Goal: Transaction & Acquisition: Purchase product/service

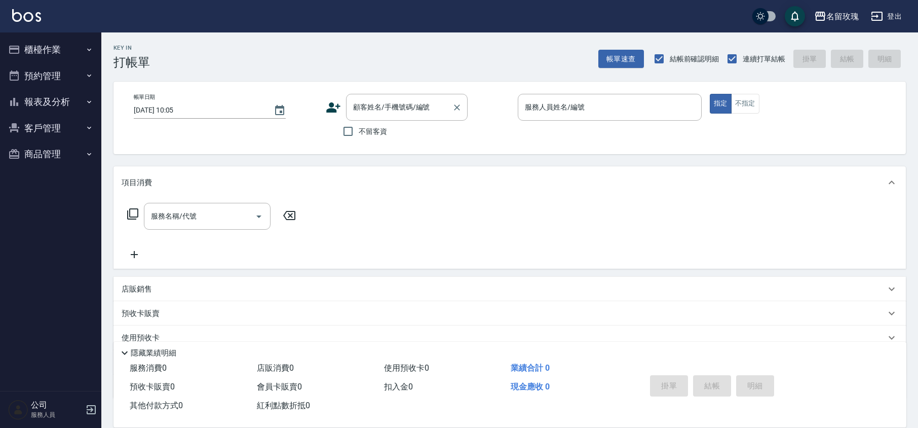
click at [397, 98] on input "顧客姓名/手機號碼/編號" at bounding box center [399, 107] width 97 height 18
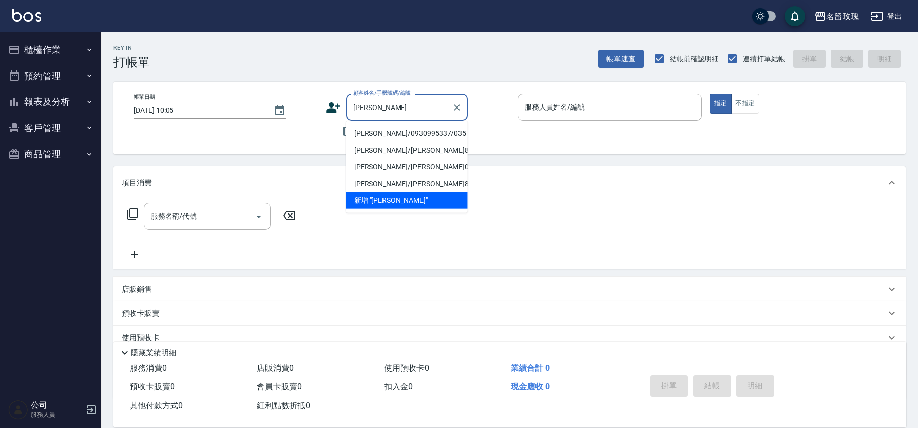
click at [398, 132] on li "[PERSON_NAME]/0930995337/035" at bounding box center [407, 133] width 122 height 17
type input "[PERSON_NAME]/0930995337/035"
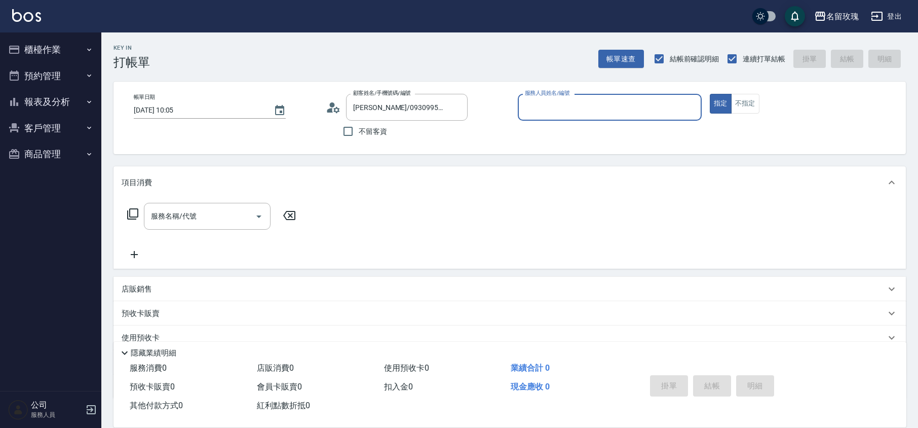
type input "VIVI-2"
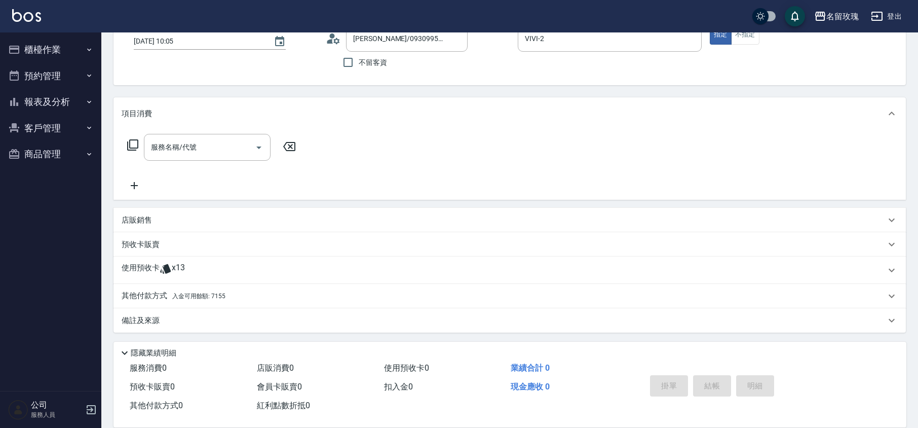
click at [179, 269] on span "x13" at bounding box center [178, 270] width 13 height 15
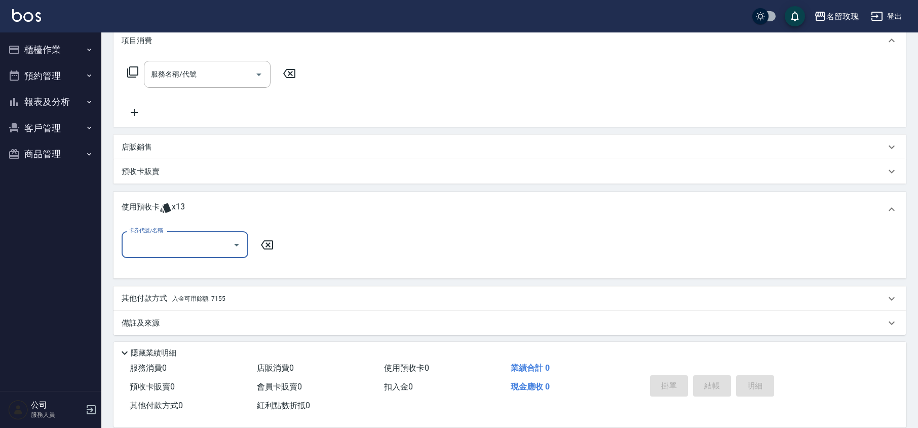
scroll to position [144, 0]
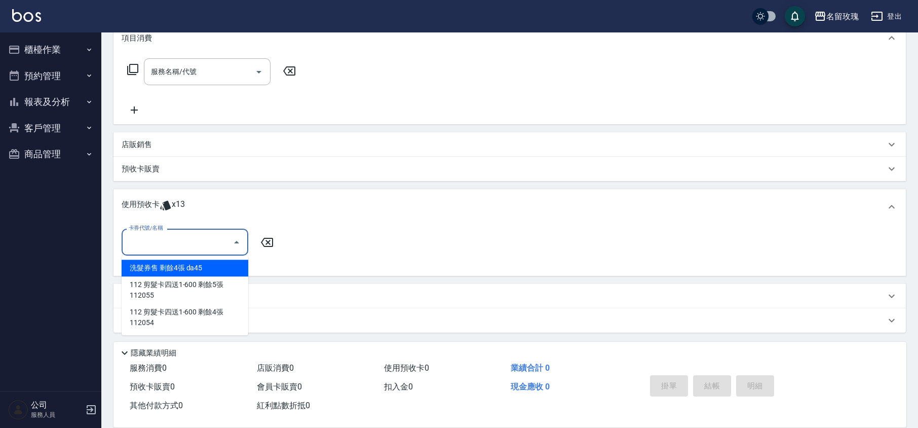
click at [185, 247] on input "卡券代號/名稱" at bounding box center [177, 242] width 102 height 18
drag, startPoint x: 200, startPoint y: 264, endPoint x: 214, endPoint y: 264, distance: 14.2
click at [200, 264] on div "洗髮券售 剩餘4張 da45" at bounding box center [185, 267] width 127 height 17
type input "洗髮券售 da45"
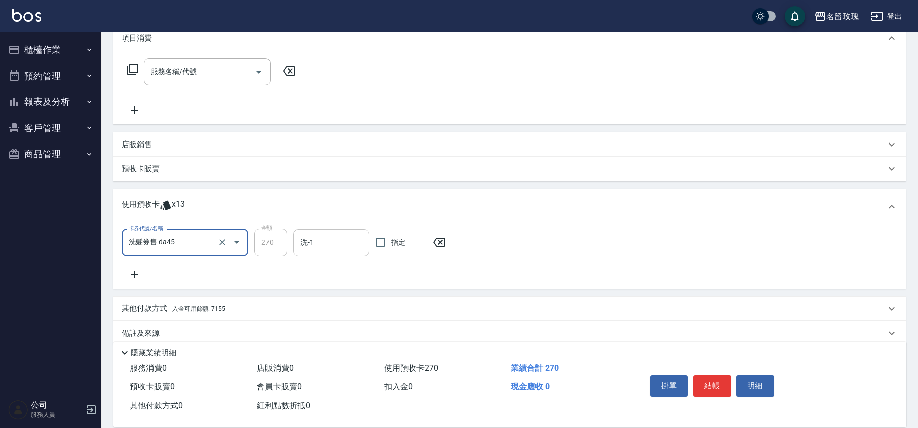
click at [328, 249] on input "洗-1" at bounding box center [331, 243] width 67 height 18
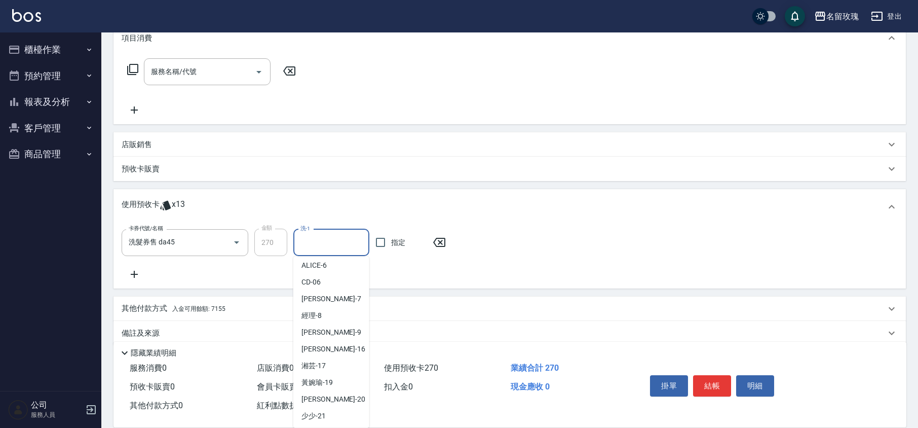
scroll to position [189, 0]
click at [337, 298] on div "湘芸 -17" at bounding box center [331, 298] width 76 height 17
type input "湘芸-17"
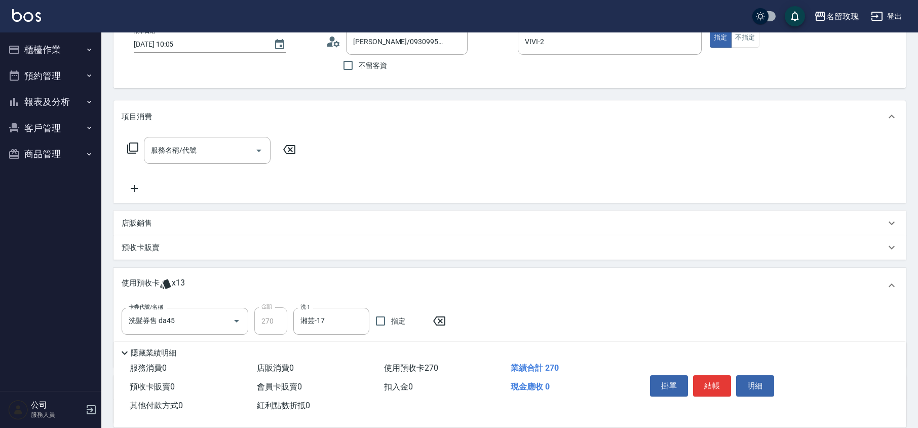
scroll to position [0, 0]
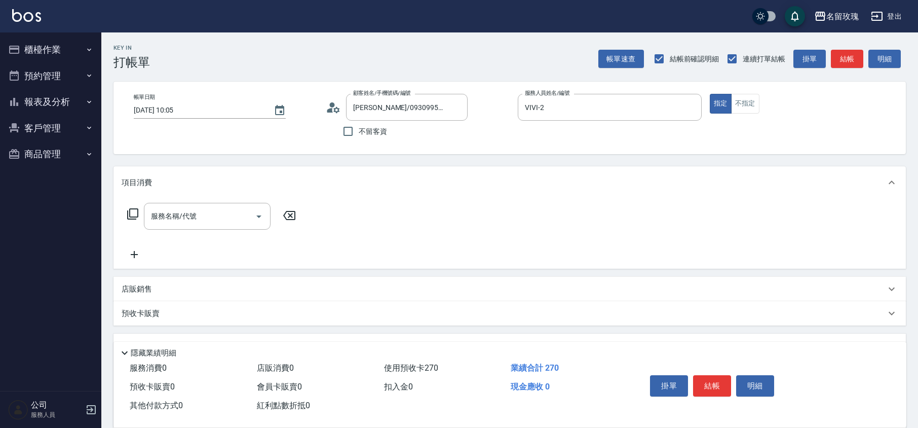
click at [336, 109] on icon at bounding box center [333, 107] width 15 height 15
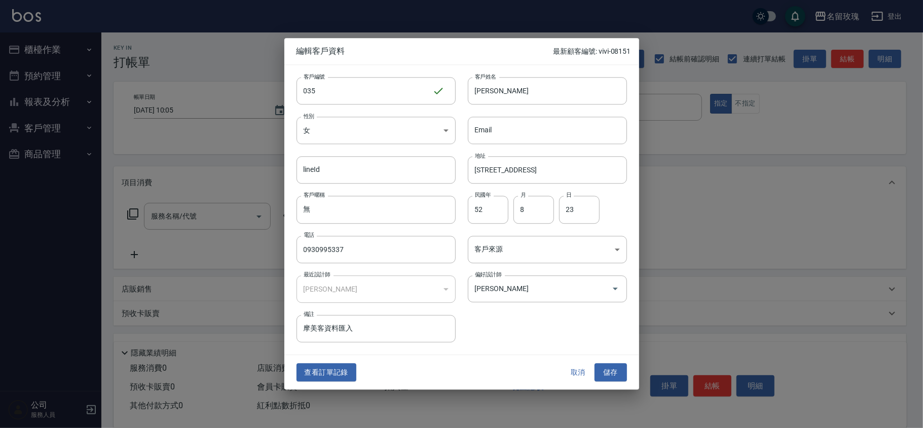
click at [325, 365] on button "查看訂單記錄" at bounding box center [326, 372] width 60 height 19
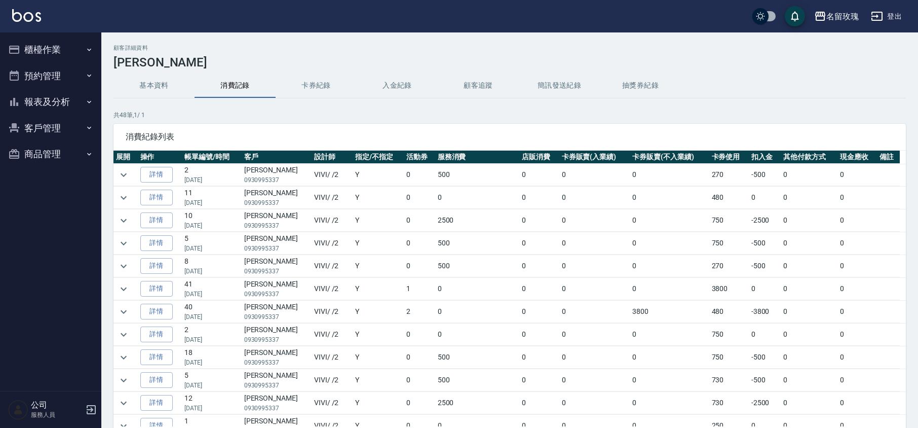
click at [128, 181] on td at bounding box center [126, 175] width 24 height 22
click at [128, 174] on icon "expand row" at bounding box center [124, 175] width 12 height 12
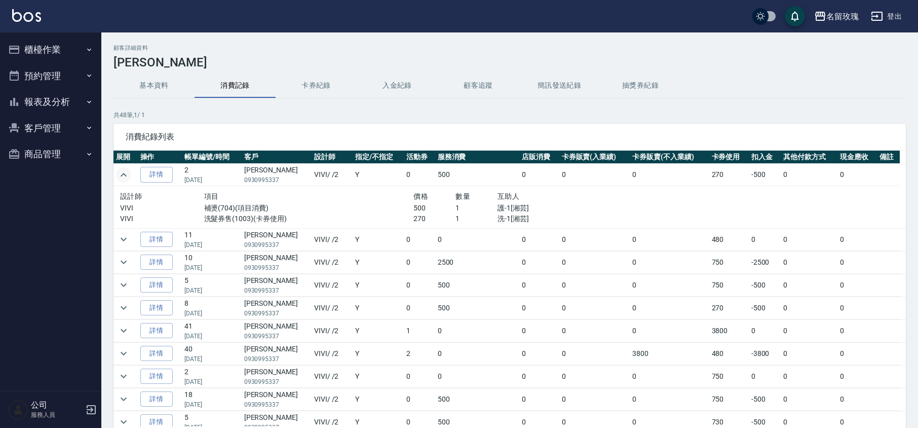
click at [128, 174] on icon "expand row" at bounding box center [124, 175] width 12 height 12
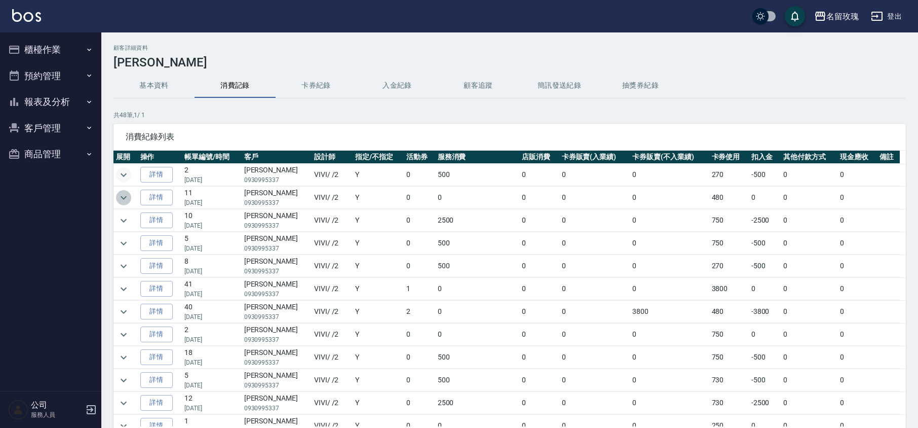
click at [123, 199] on icon "expand row" at bounding box center [124, 198] width 6 height 4
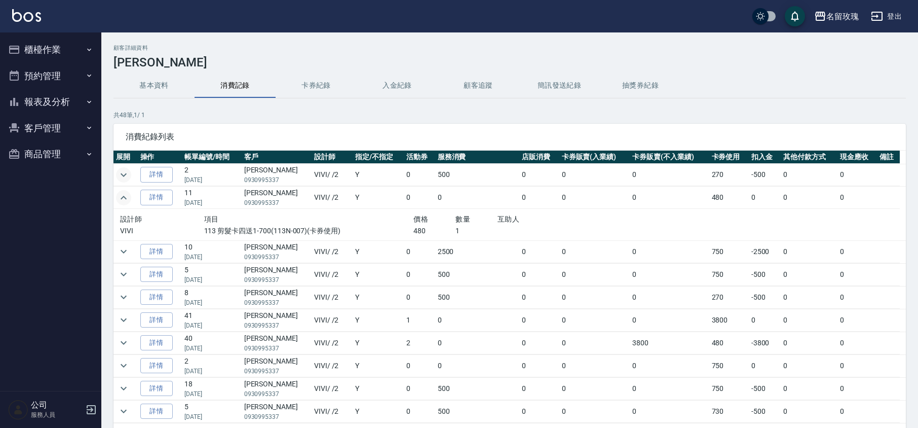
click at [123, 199] on icon "expand row" at bounding box center [124, 198] width 12 height 12
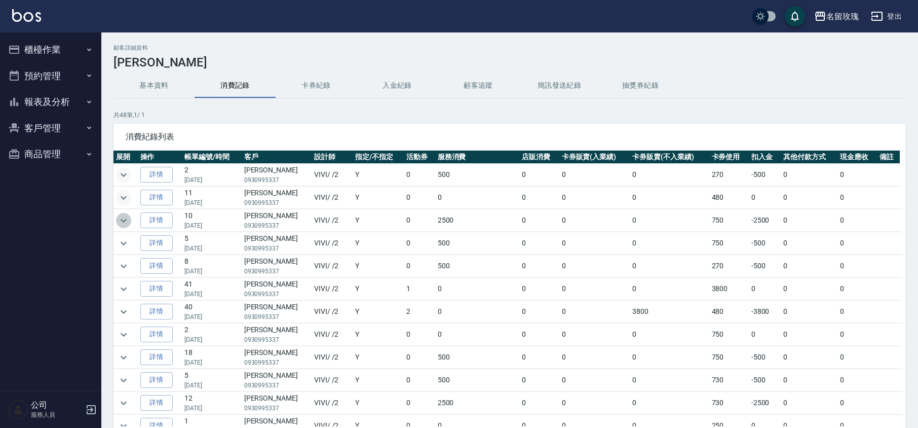
click at [122, 218] on icon "expand row" at bounding box center [124, 220] width 12 height 12
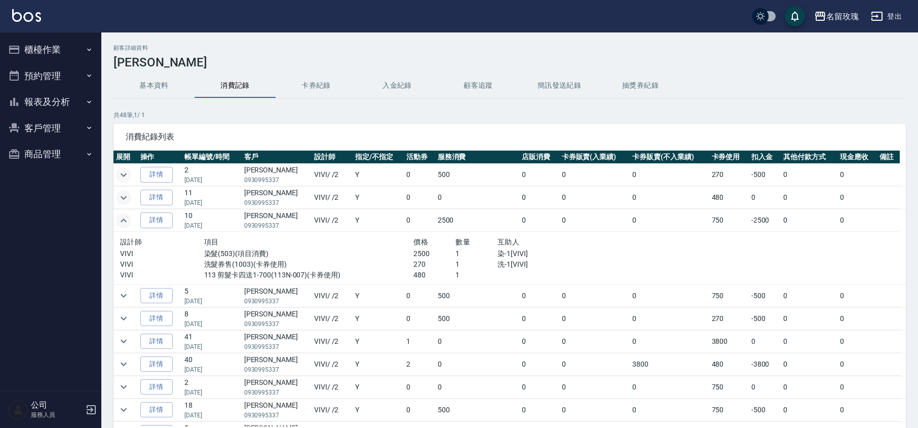
click at [122, 218] on icon "expand row" at bounding box center [124, 220] width 12 height 12
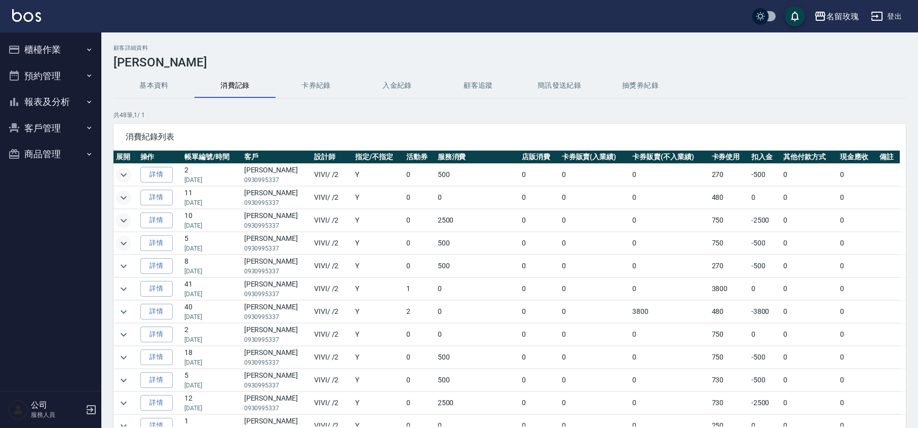
click at [122, 244] on icon "expand row" at bounding box center [124, 243] width 6 height 4
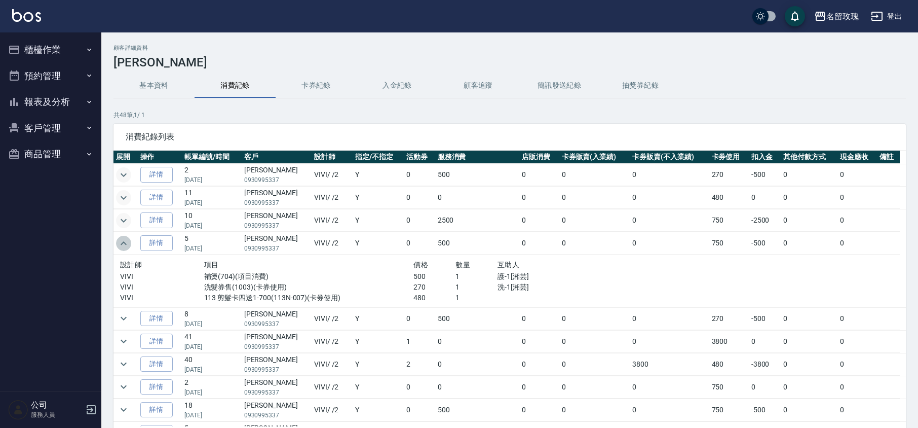
click at [122, 244] on icon "expand row" at bounding box center [124, 243] width 6 height 4
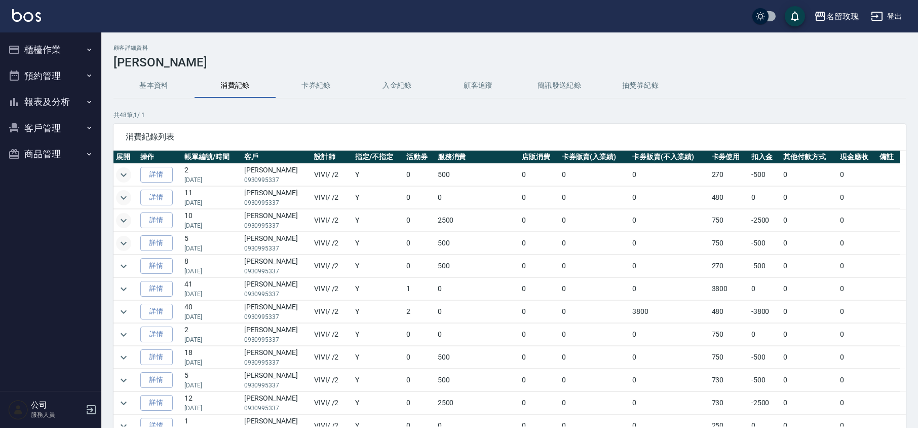
click at [70, 59] on button "櫃檯作業" at bounding box center [50, 49] width 93 height 26
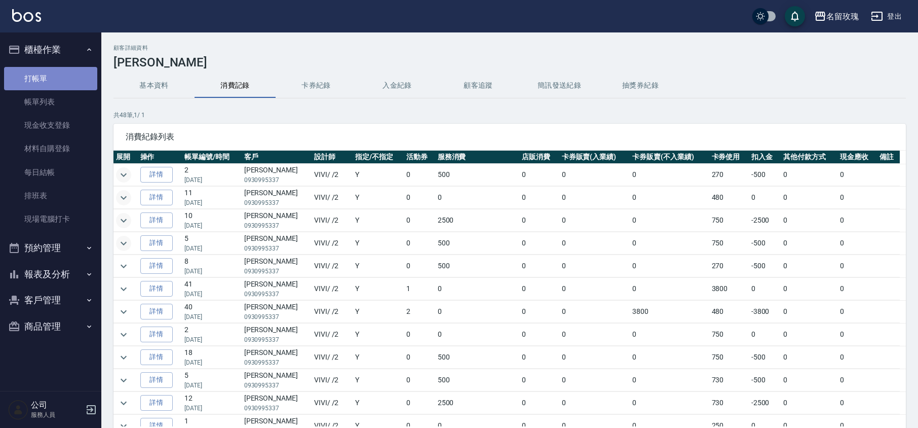
click at [61, 79] on link "打帳單" at bounding box center [50, 78] width 93 height 23
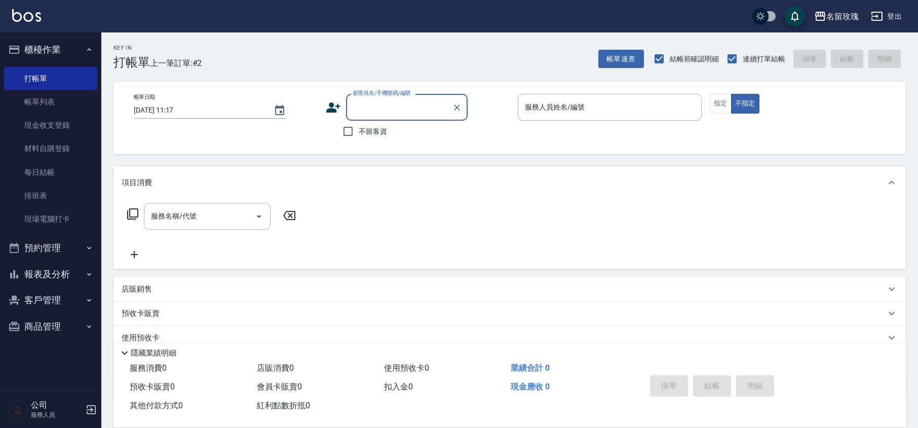
click at [369, 100] on input "顧客姓名/手機號碼/編號" at bounding box center [399, 107] width 97 height 18
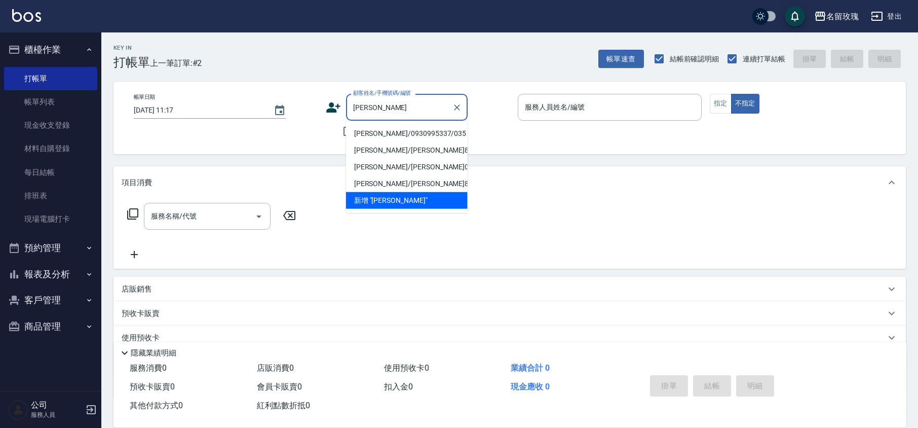
click at [384, 135] on li "[PERSON_NAME]/0930995337/035" at bounding box center [407, 133] width 122 height 17
type input "[PERSON_NAME]/0930995337/035"
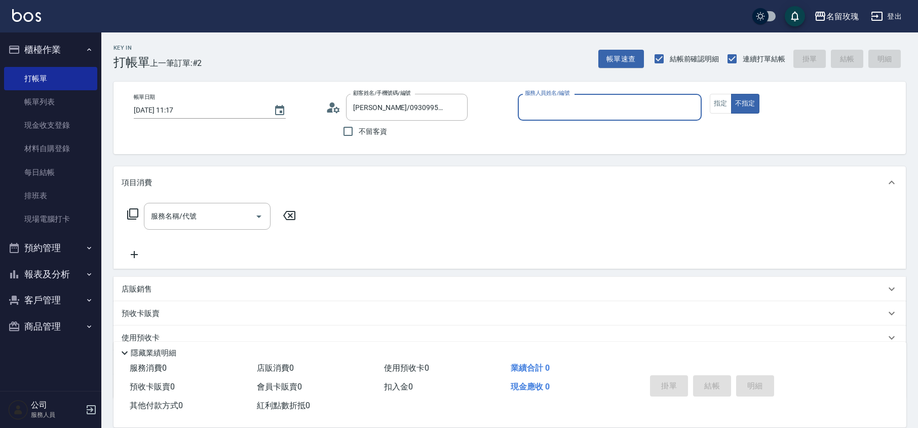
type input "VIVI-2"
click at [329, 105] on icon at bounding box center [333, 107] width 15 height 15
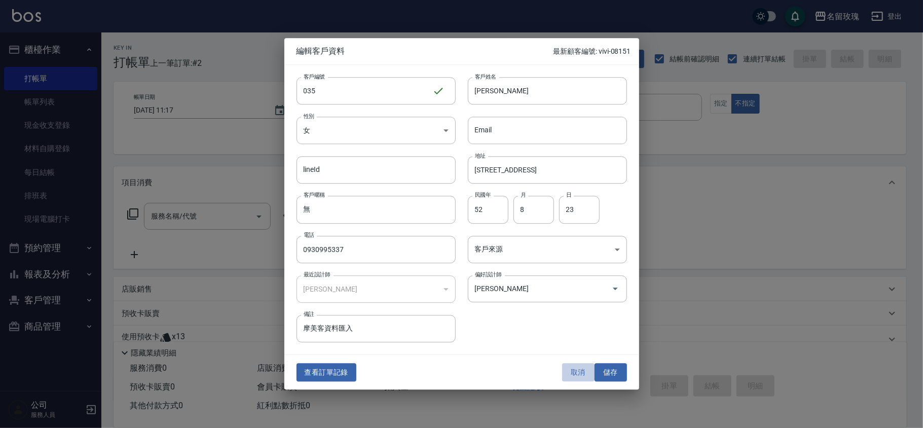
click at [575, 372] on button "取消" at bounding box center [578, 372] width 32 height 19
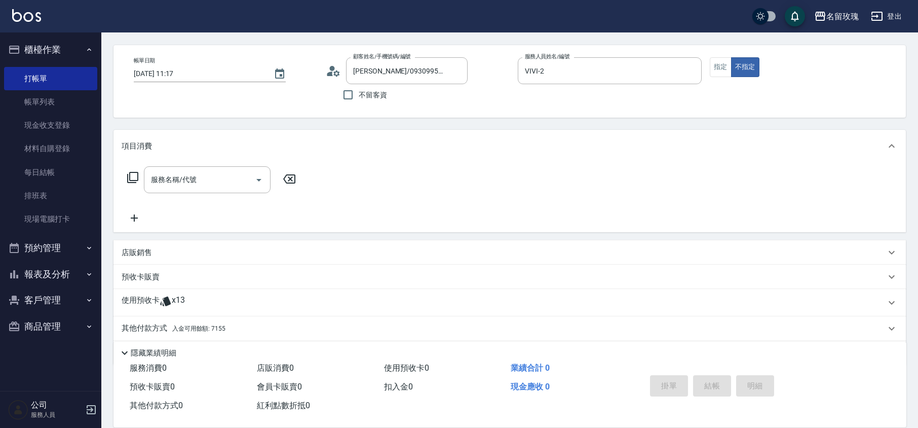
scroll to position [69, 0]
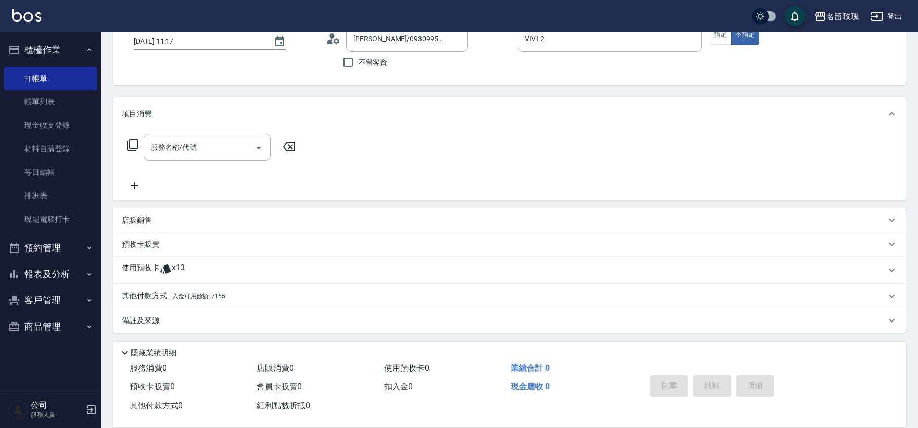
click at [163, 274] on icon at bounding box center [166, 269] width 12 height 12
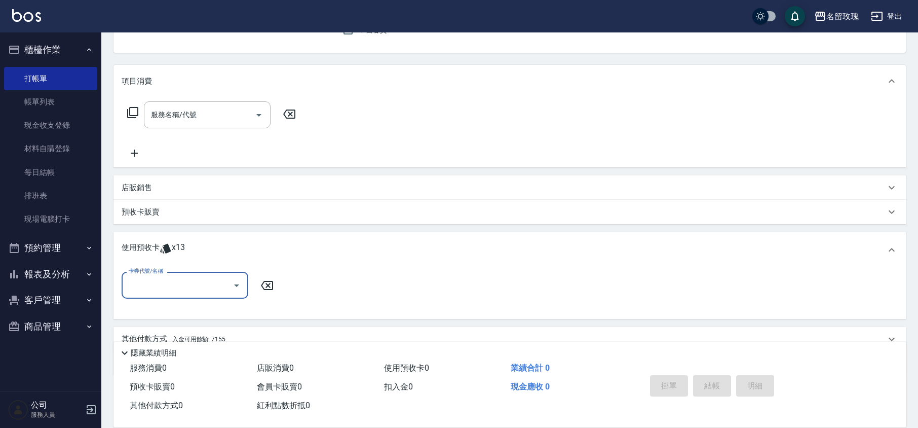
scroll to position [144, 0]
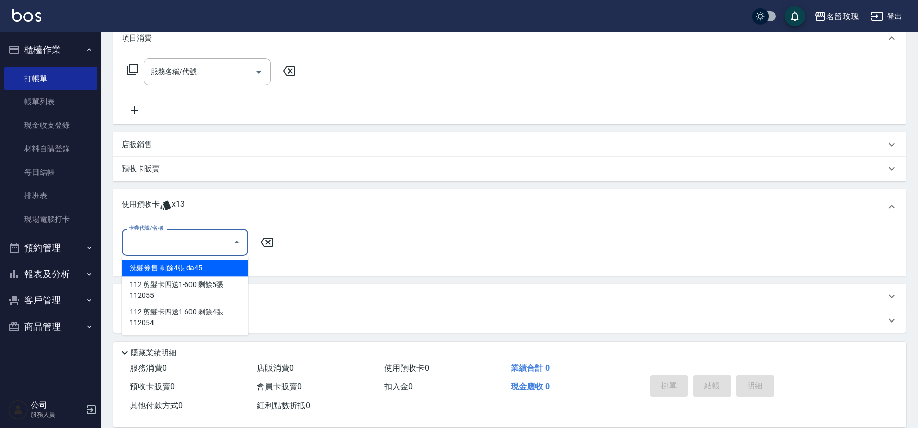
click at [173, 241] on input "卡券代號/名稱" at bounding box center [177, 242] width 102 height 18
click at [149, 273] on div "洗髮券售 剩餘4張 da45" at bounding box center [185, 267] width 127 height 17
type input "洗髮券售 da45"
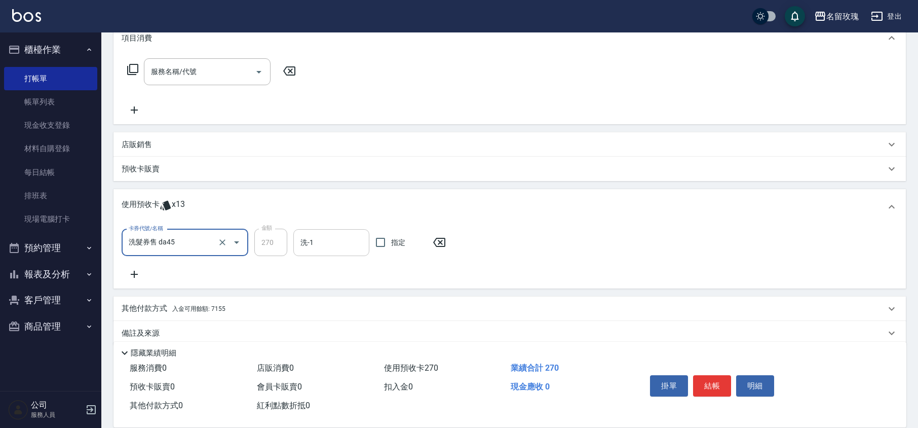
click at [321, 241] on input "洗-1" at bounding box center [331, 243] width 67 height 18
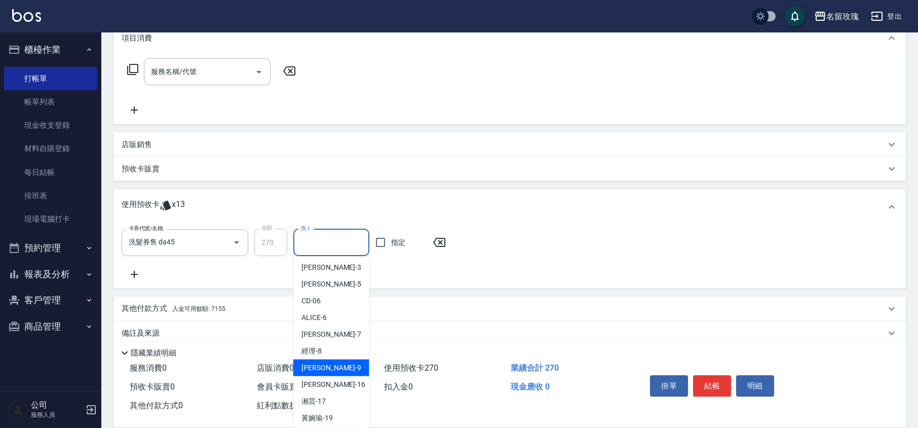
scroll to position [189, 0]
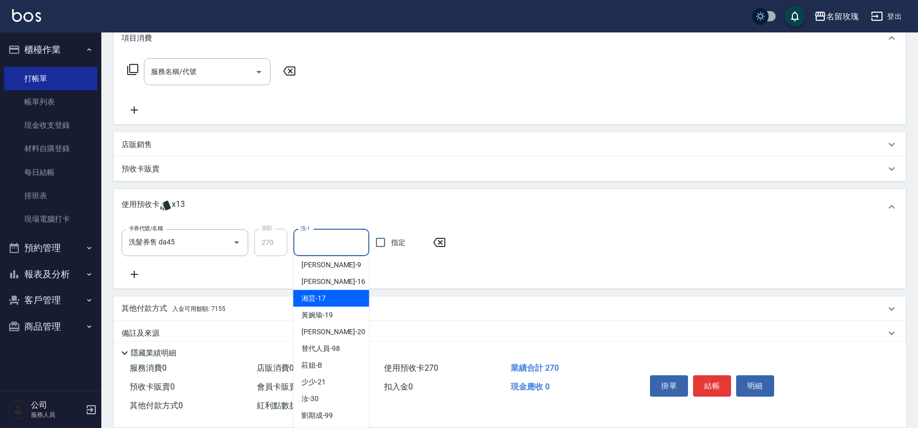
click at [324, 302] on span "湘芸 -17" at bounding box center [314, 298] width 24 height 11
type input "湘芸-17"
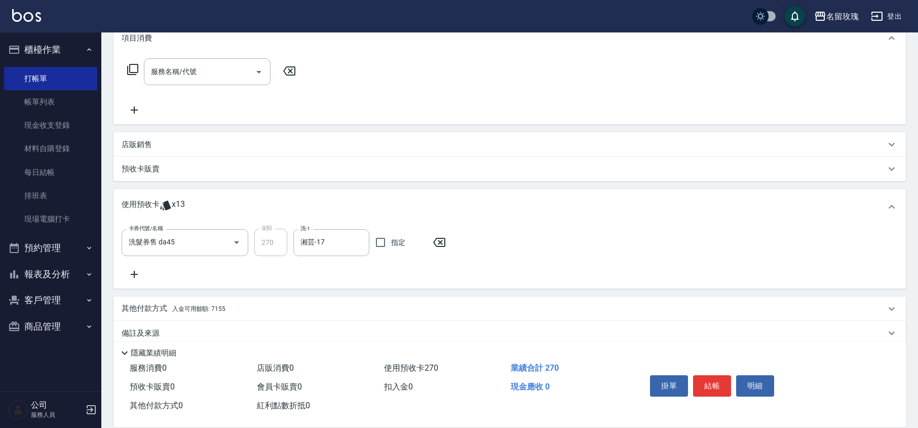
click at [133, 273] on icon at bounding box center [134, 274] width 25 height 12
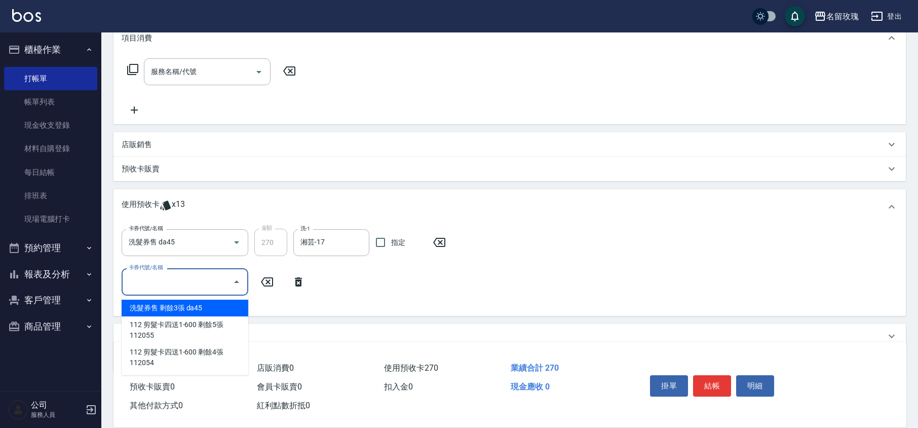
click at [163, 281] on div "卡券代號/名稱 卡券代號/名稱" at bounding box center [185, 281] width 127 height 27
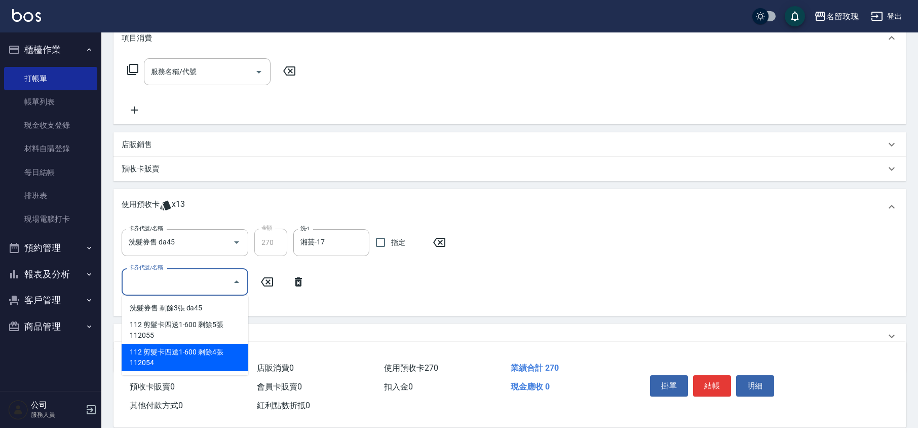
click at [197, 351] on div "112 剪髮卡四送1-600 剩餘4張 112054" at bounding box center [185, 357] width 127 height 27
type input "112 剪髮卡四送1-600 112054"
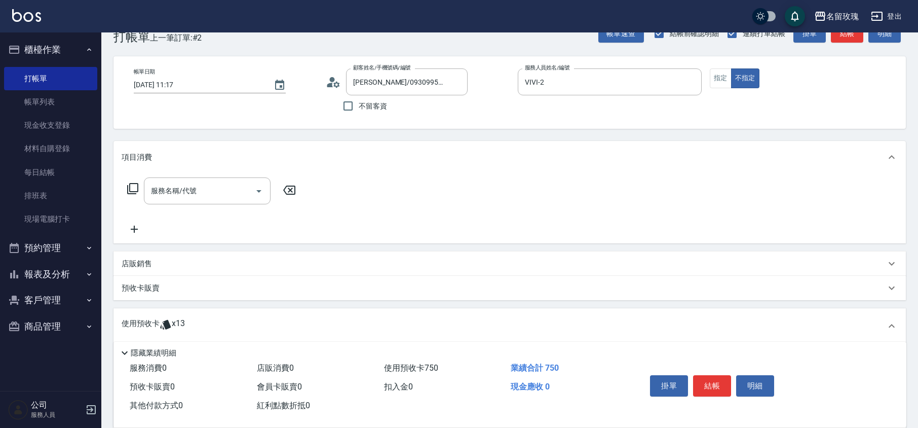
scroll to position [9, 0]
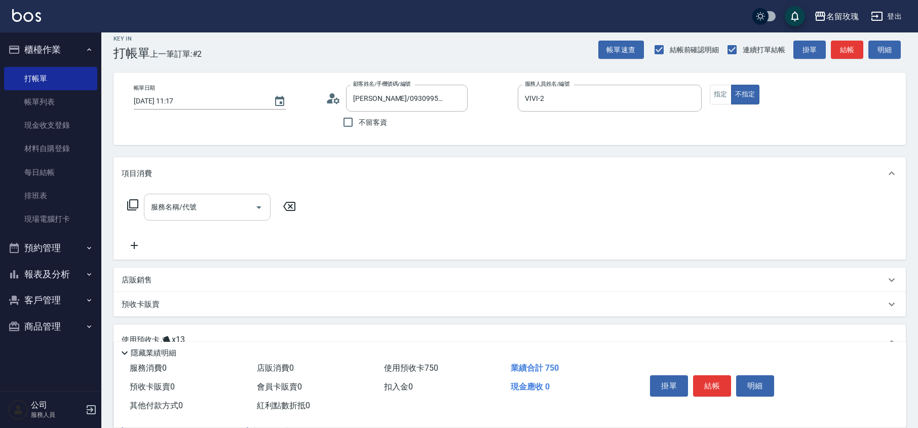
click at [154, 204] on div "服務名稱/代號 服務名稱/代號" at bounding box center [207, 207] width 127 height 27
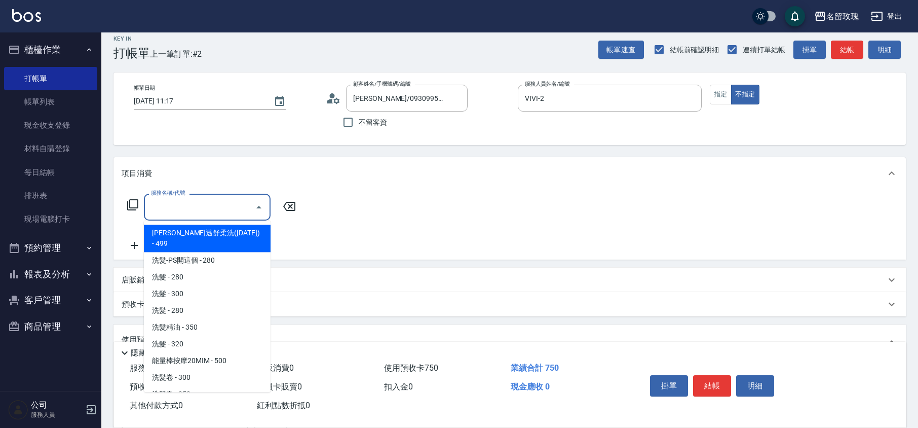
click at [132, 200] on icon at bounding box center [133, 205] width 12 height 12
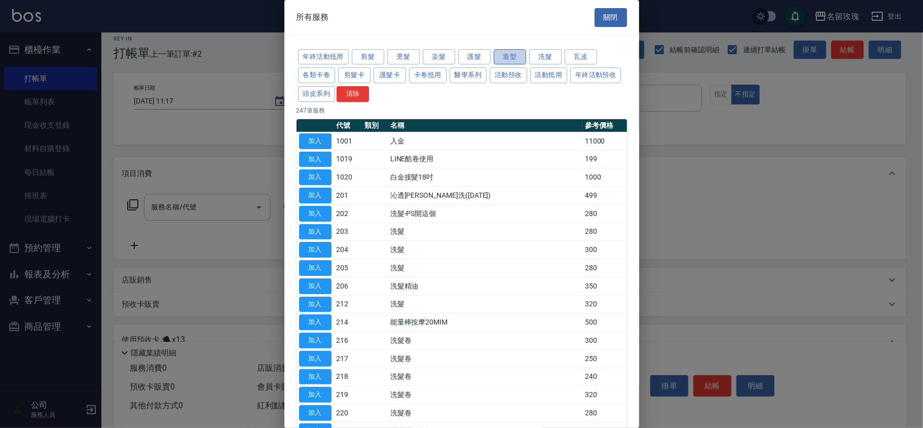
click at [501, 57] on button "造型" at bounding box center [510, 57] width 32 height 16
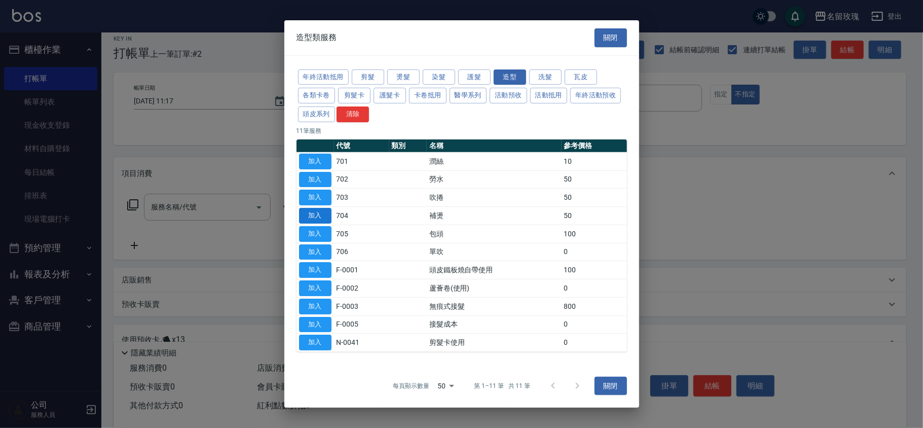
click at [317, 216] on button "加入" at bounding box center [315, 216] width 32 height 16
type input "補燙(704)"
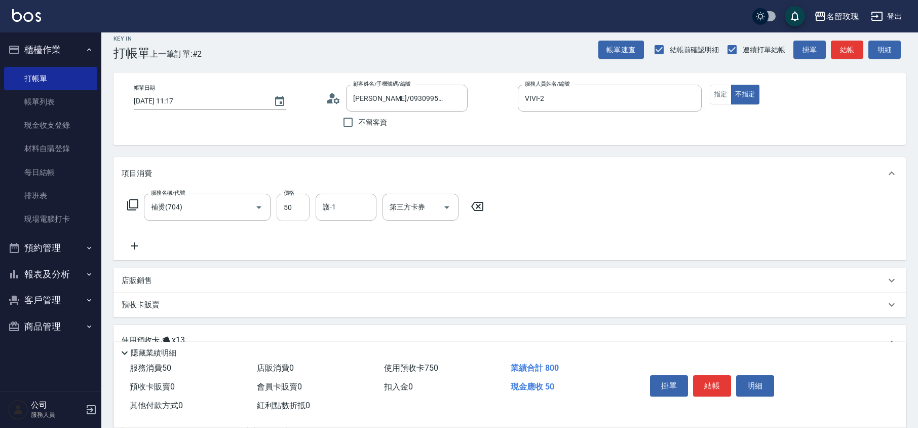
click at [301, 203] on input "50" at bounding box center [293, 207] width 33 height 27
type input "500"
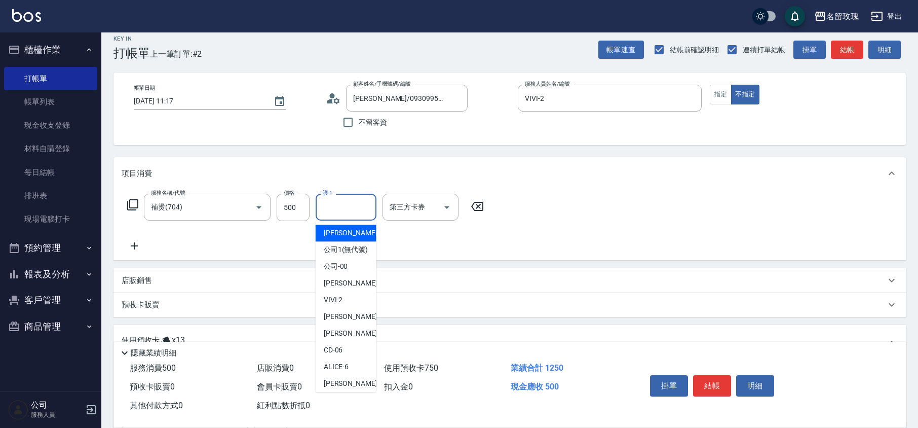
click at [322, 209] on div "護-1 護-1" at bounding box center [346, 207] width 61 height 27
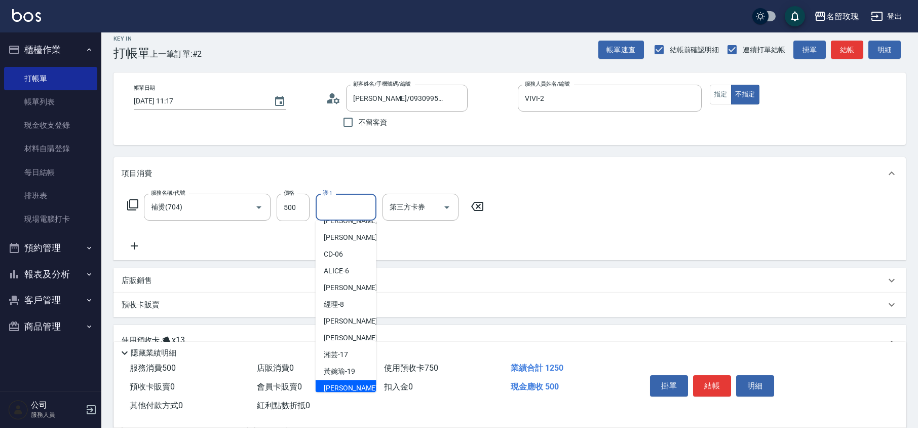
scroll to position [199, 0]
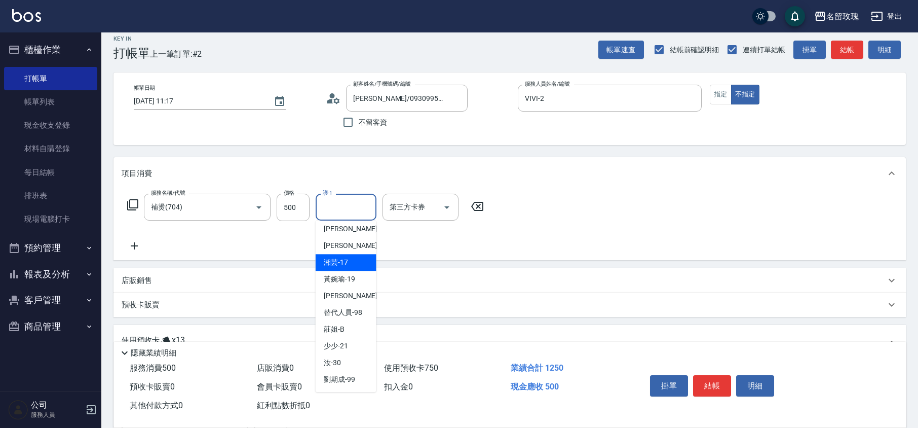
click at [347, 263] on span "湘芸 -17" at bounding box center [336, 262] width 24 height 11
type input "湘芸-17"
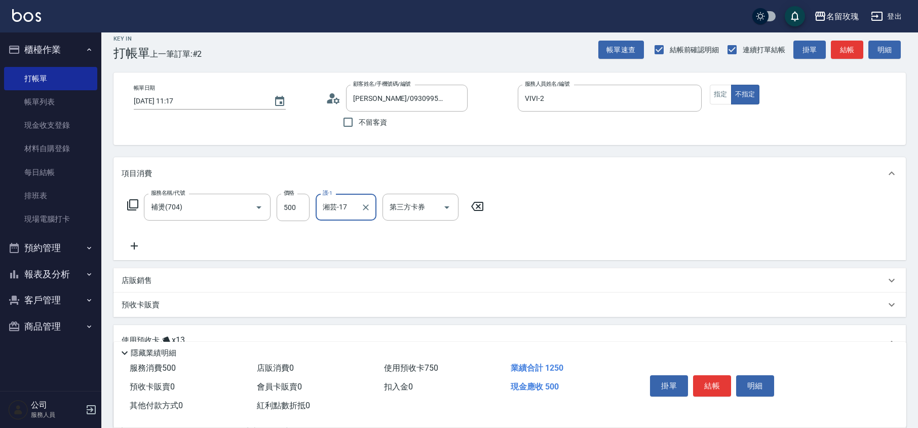
scroll to position [144, 0]
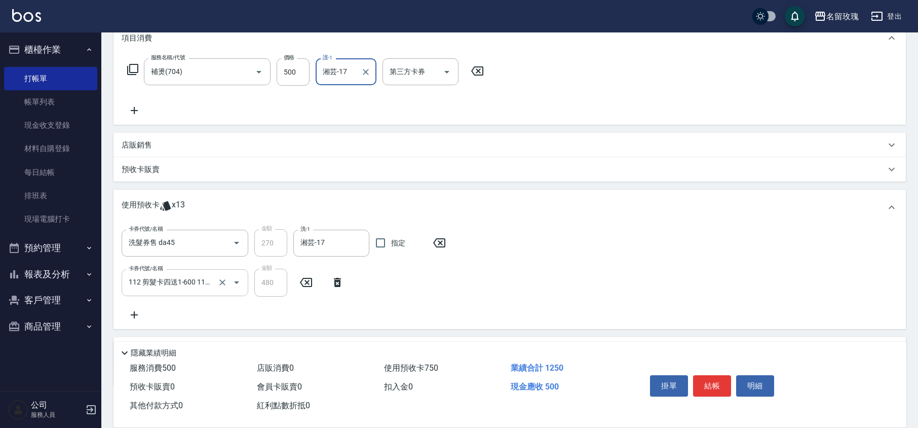
click at [203, 280] on input "112 剪髮卡四送1-600 112054" at bounding box center [170, 283] width 89 height 18
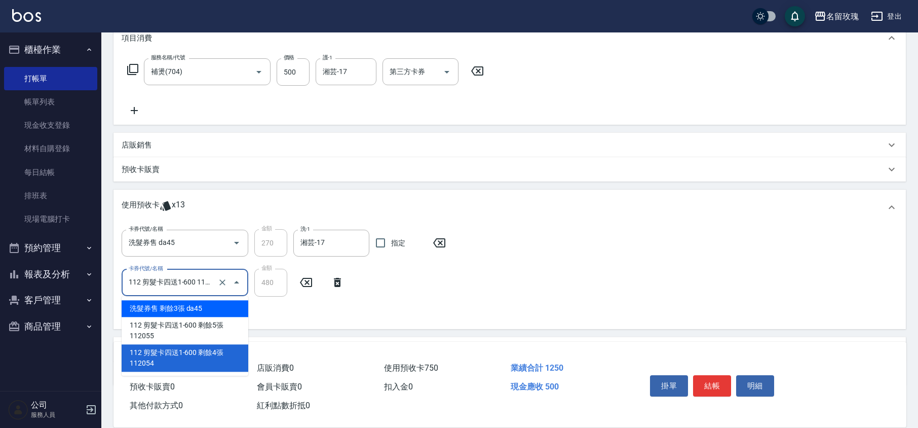
click at [395, 282] on div "卡券代號/名稱 洗髮券售 da45 卡券代號/名稱 金額 270 金額 洗-1 湘芸-17 洗-1 指定 卡券代號/名稱 112 剪髮卡四送1-600 112…" at bounding box center [510, 274] width 776 height 91
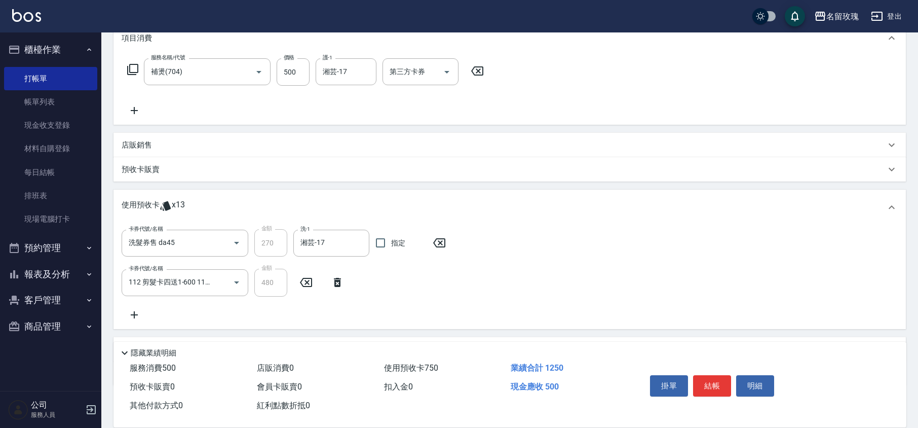
scroll to position [0, 0]
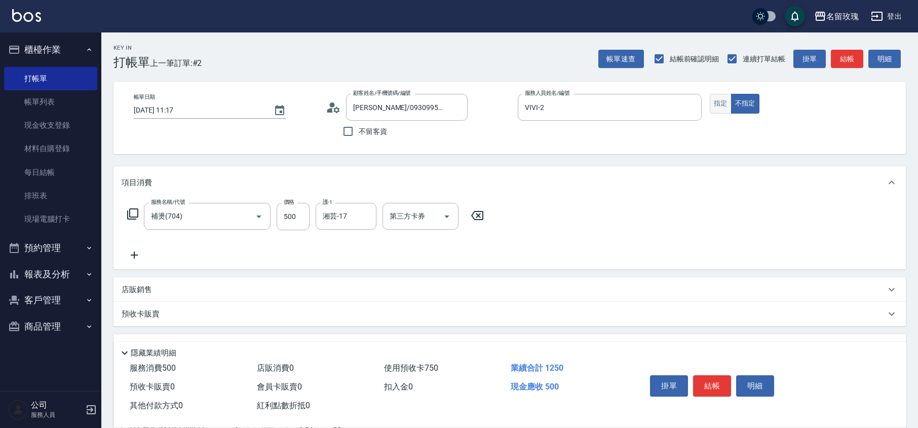
click at [722, 98] on button "指定" at bounding box center [721, 104] width 22 height 20
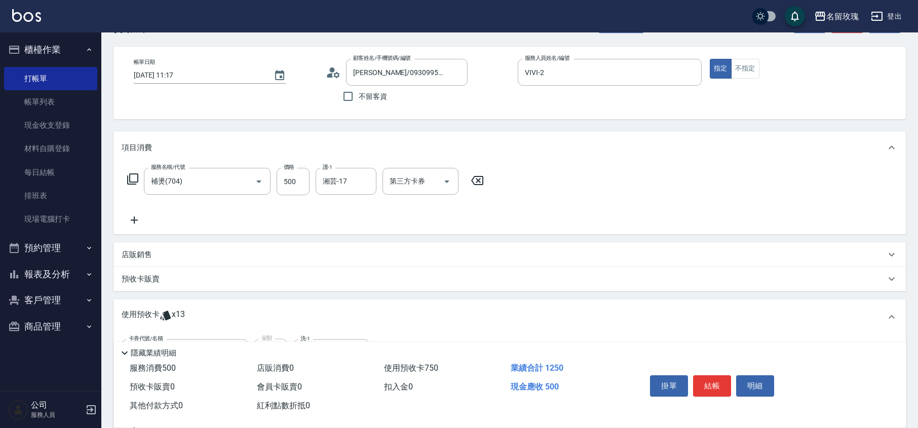
scroll to position [197, 0]
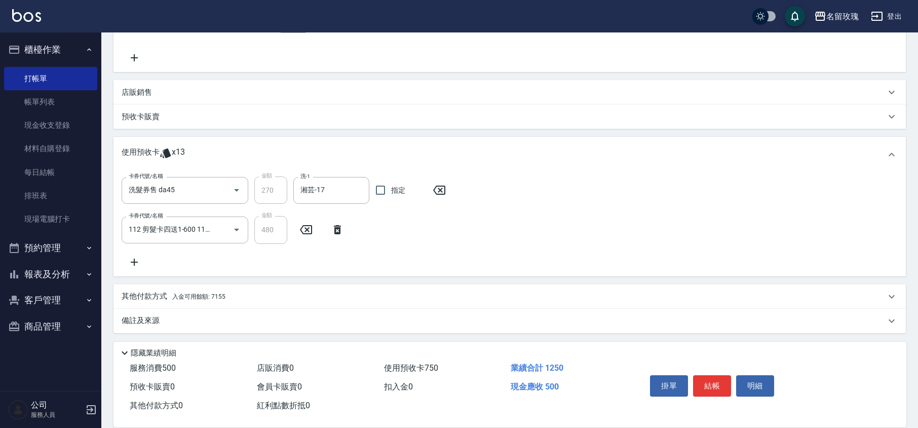
click at [323, 287] on div "其他付款方式 入金可用餘額: 7155" at bounding box center [510, 296] width 793 height 24
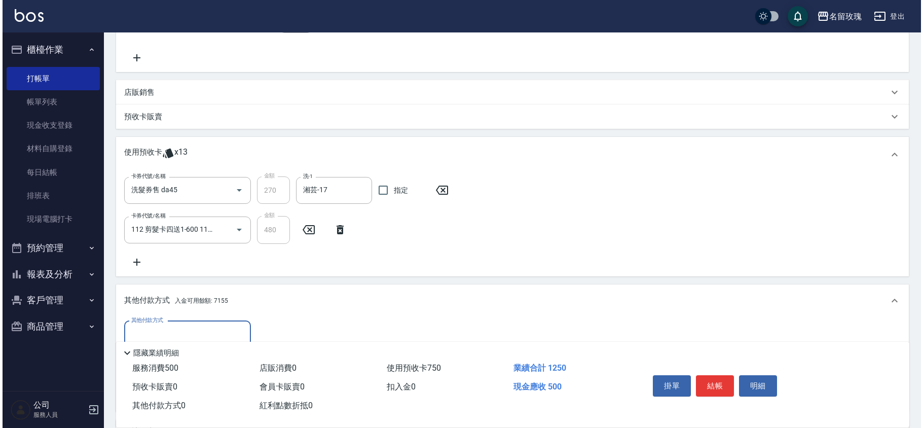
scroll to position [309, 0]
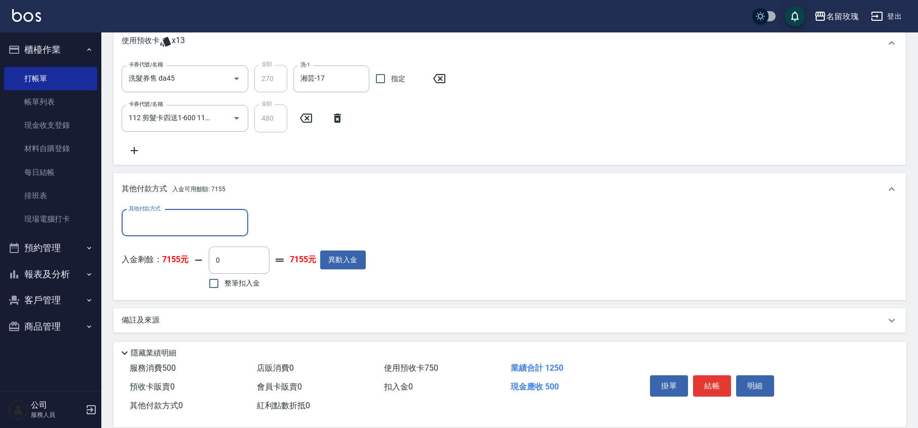
click at [232, 282] on span "整筆扣入金" at bounding box center [242, 283] width 35 height 11
click at [225, 282] on input "整筆扣入金" at bounding box center [213, 283] width 21 height 21
checkbox input "true"
type input "500"
click at [704, 381] on button "結帳" at bounding box center [712, 385] width 38 height 21
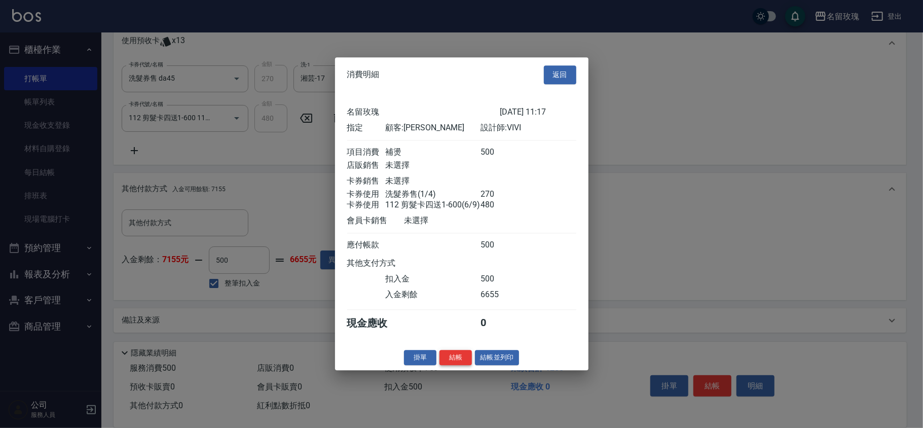
click at [455, 360] on button "結帳" at bounding box center [455, 358] width 32 height 16
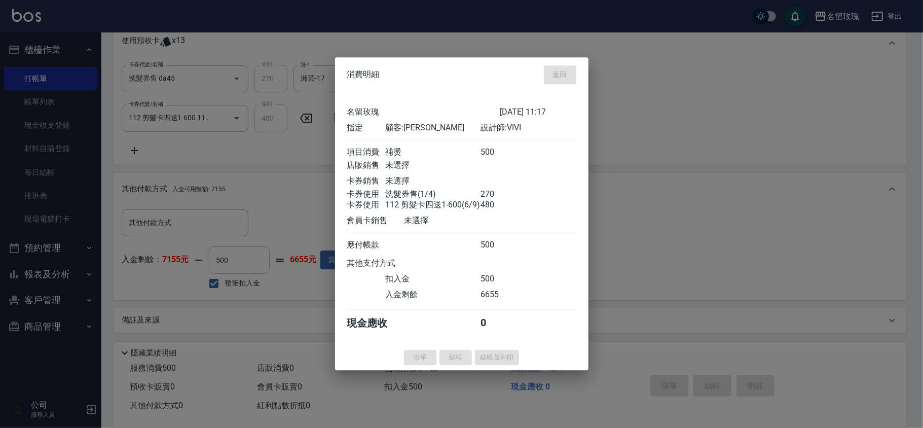
type input "[DATE] 11:20"
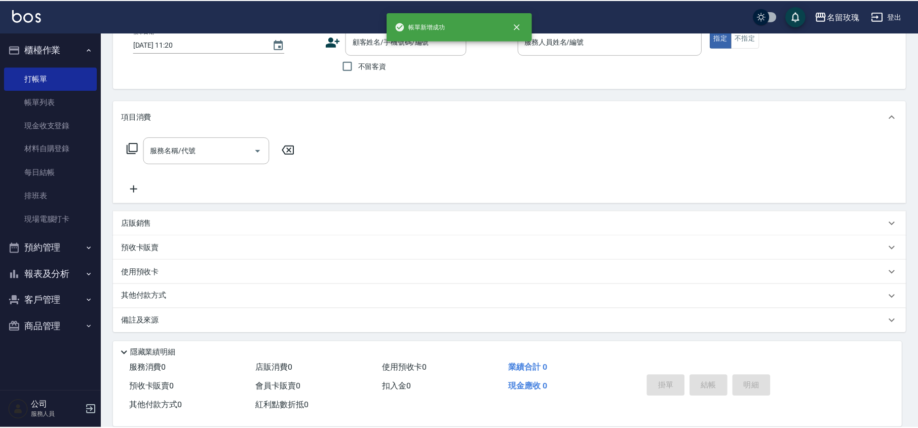
scroll to position [0, 0]
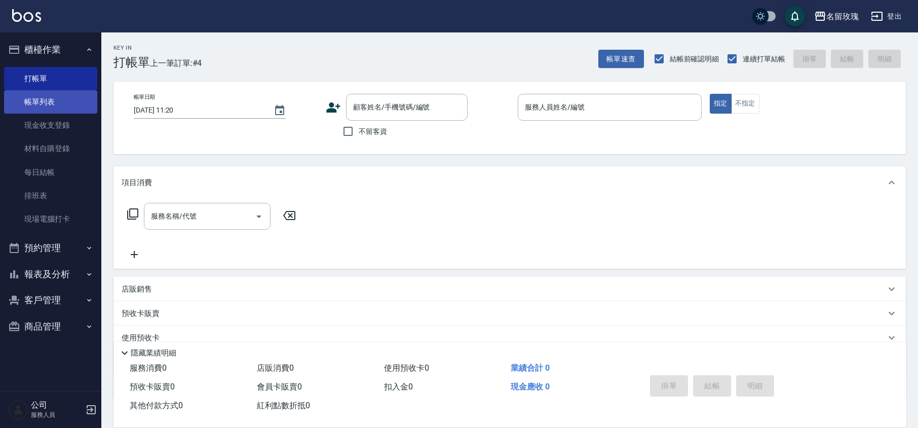
click at [67, 96] on link "帳單列表" at bounding box center [50, 101] width 93 height 23
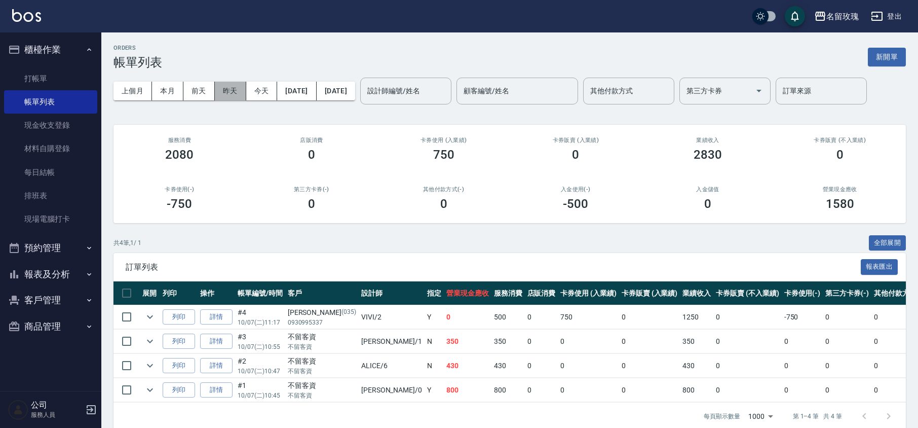
click at [230, 88] on button "昨天" at bounding box center [230, 91] width 31 height 19
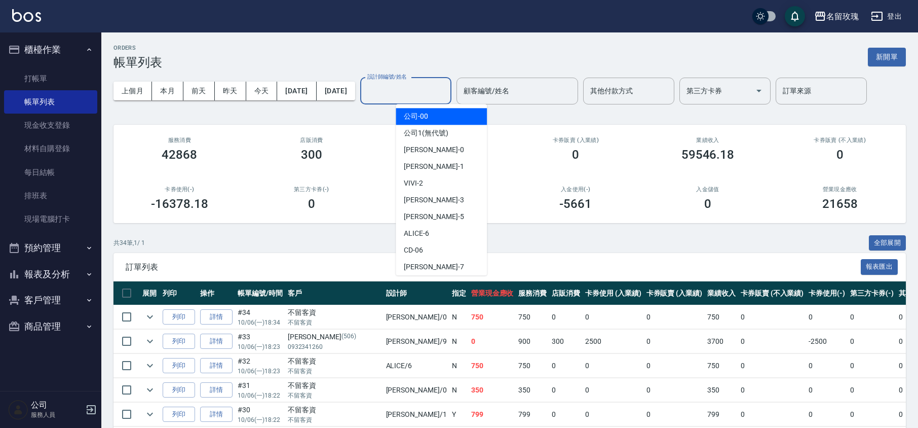
click at [420, 86] on div "設計師編號/姓名 設計師編號/姓名" at bounding box center [405, 91] width 91 height 27
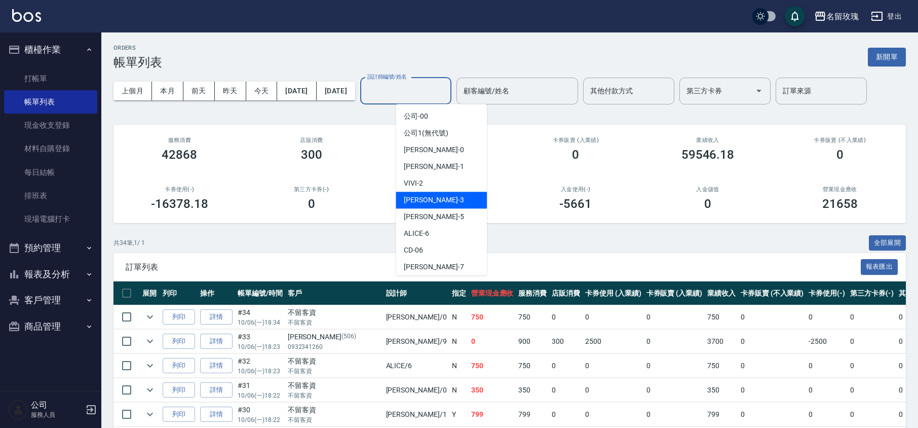
click at [428, 185] on div "VIVI -2" at bounding box center [441, 183] width 91 height 17
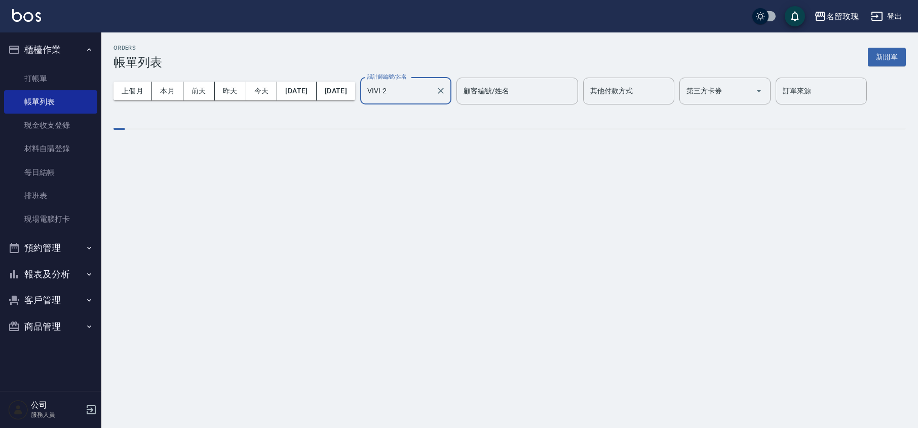
type input "VIVI-2"
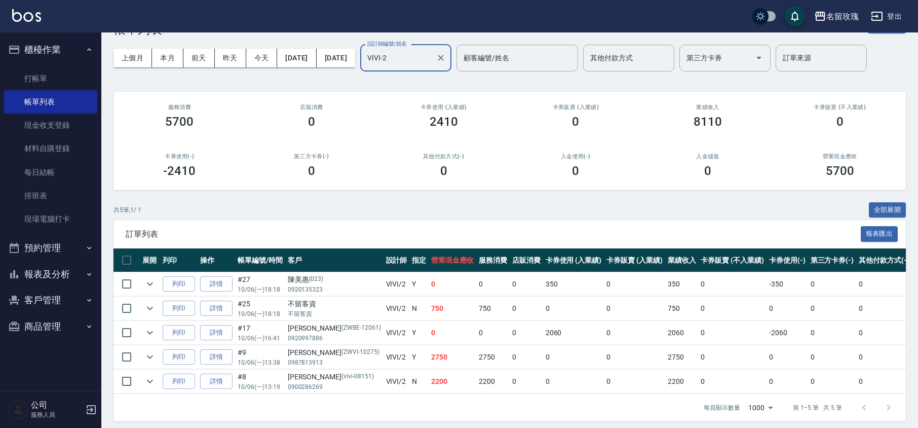
scroll to position [51, 0]
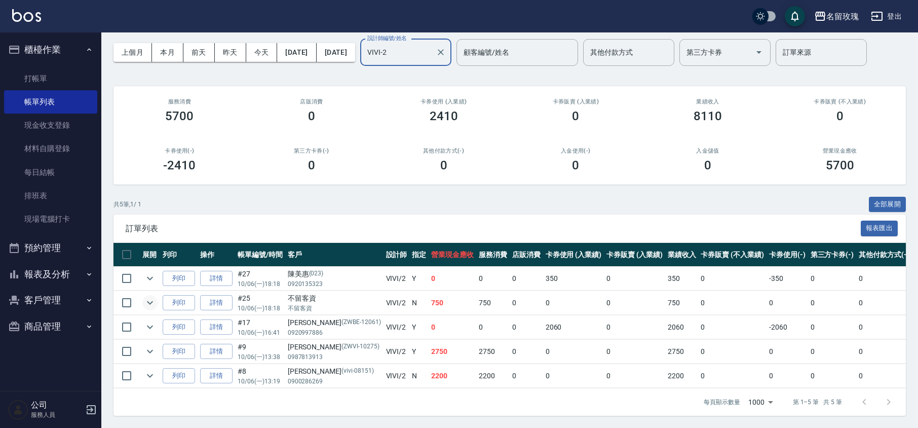
click at [147, 301] on icon "expand row" at bounding box center [150, 303] width 6 height 4
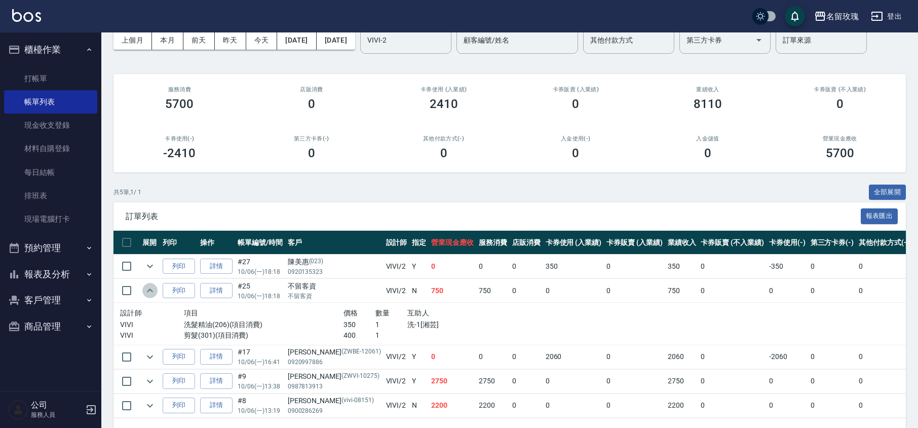
click at [147, 290] on icon "expand row" at bounding box center [150, 290] width 12 height 12
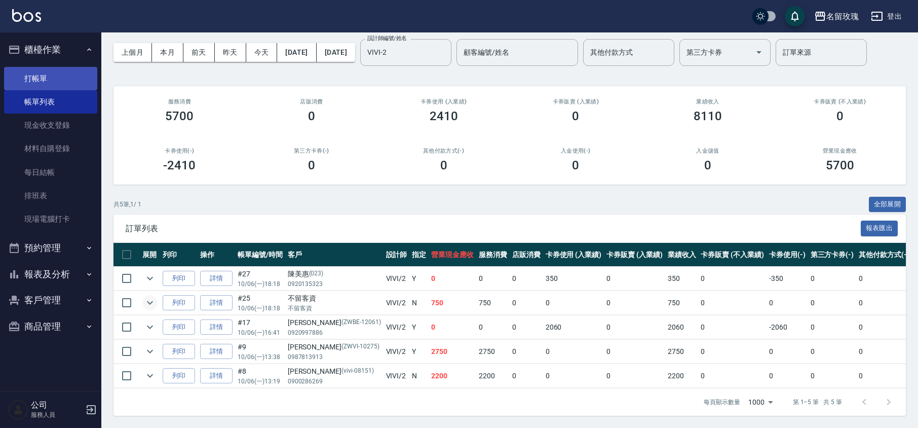
click at [63, 84] on link "打帳單" at bounding box center [50, 78] width 93 height 23
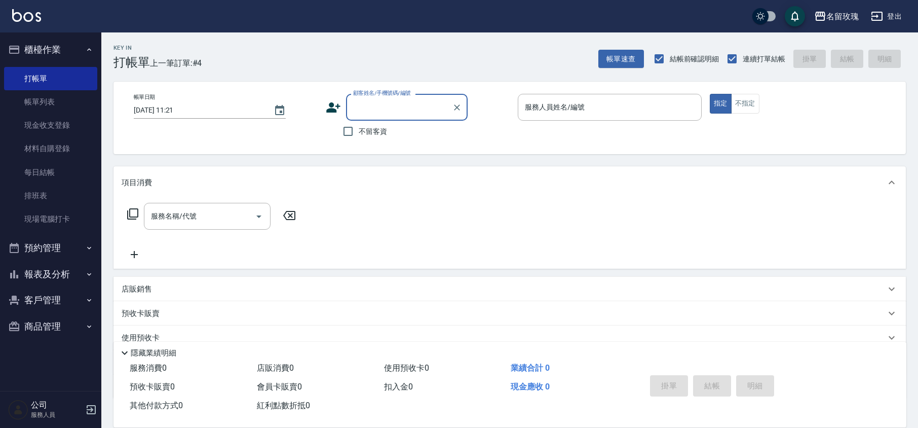
click at [439, 144] on div "帳單日期 [DATE] 11:21 顧客姓名/手機號碼/編號 顧客姓名/手機號碼/編號 不留客資 服務人員姓名/編號 服務人員姓名/編號 指定 不指定" at bounding box center [510, 118] width 793 height 72
